Goal: Task Accomplishment & Management: Use online tool/utility

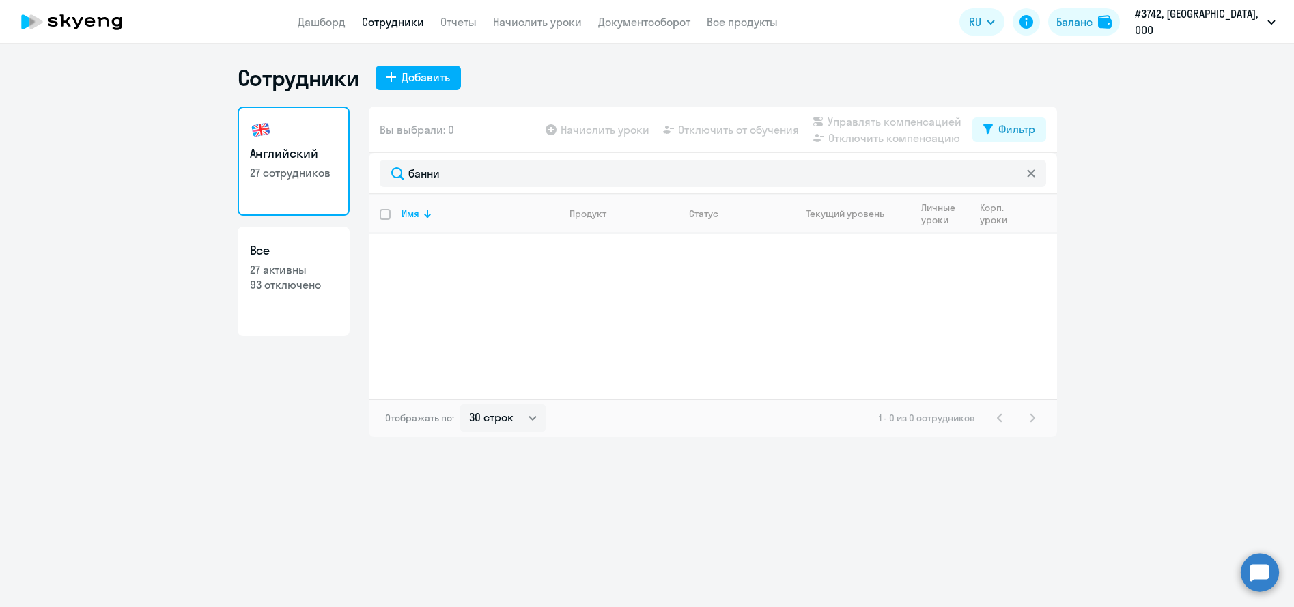
select select "30"
click at [1032, 173] on icon at bounding box center [1031, 173] width 8 height 8
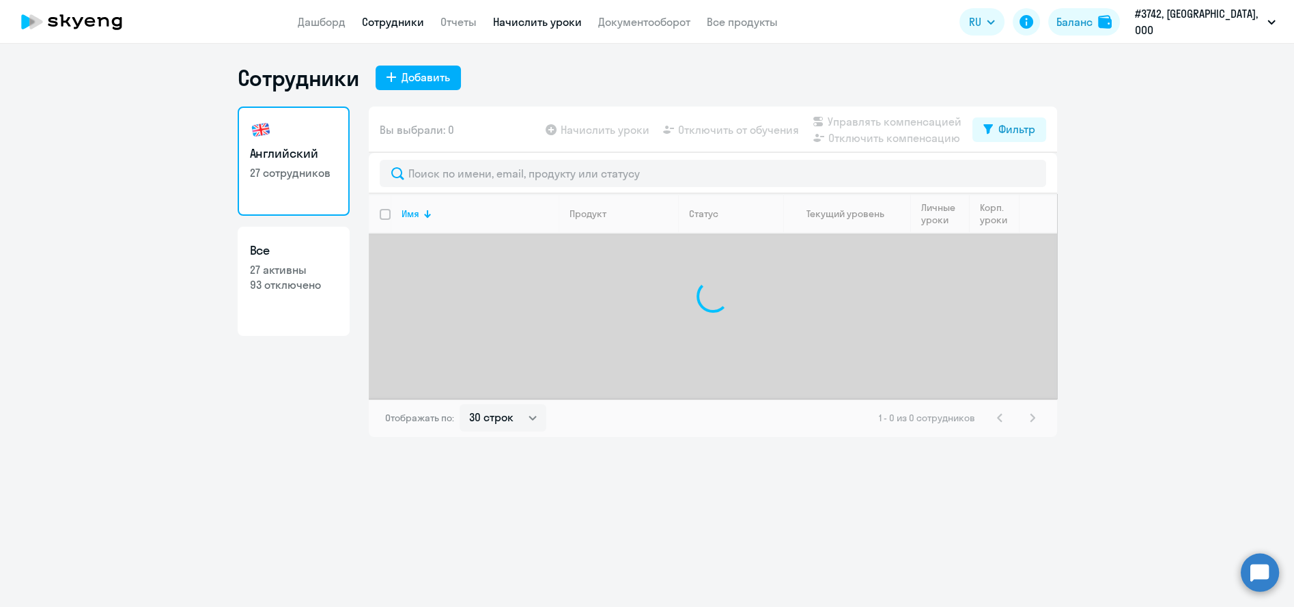
click at [529, 19] on link "Начислить уроки" at bounding box center [537, 22] width 89 height 14
select select "30"
click at [993, 221] on div "Корп. уроки" at bounding box center [999, 213] width 38 height 25
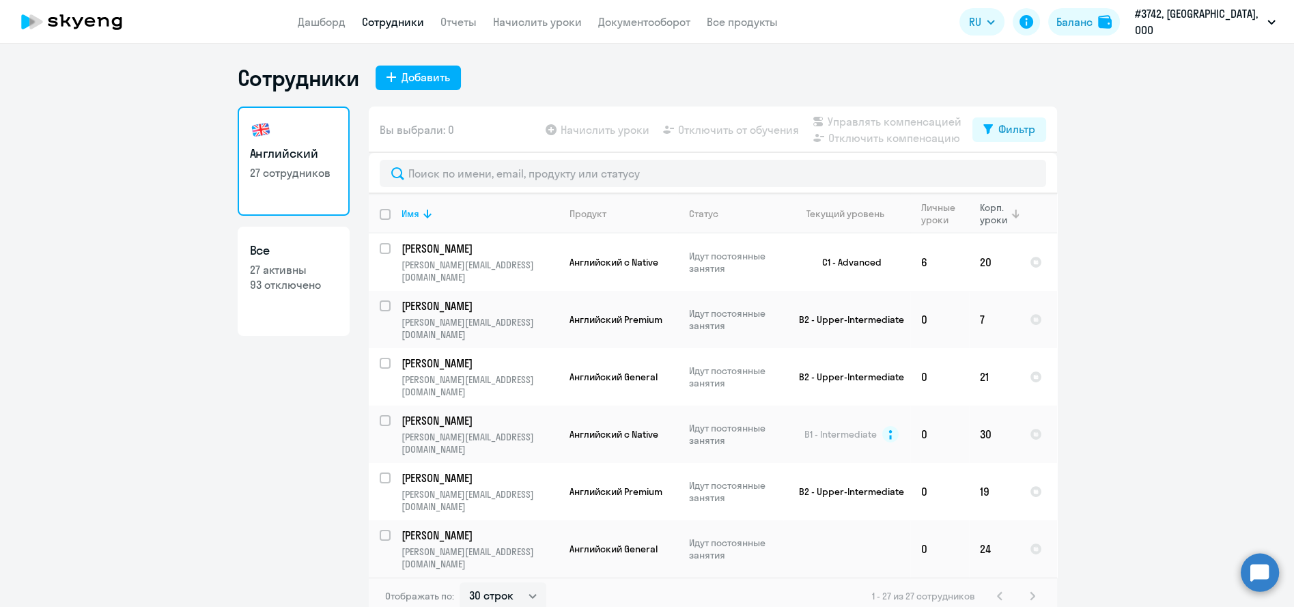
click at [982, 222] on div "Корп. уроки" at bounding box center [994, 213] width 29 height 25
